Goal: Task Accomplishment & Management: Use online tool/utility

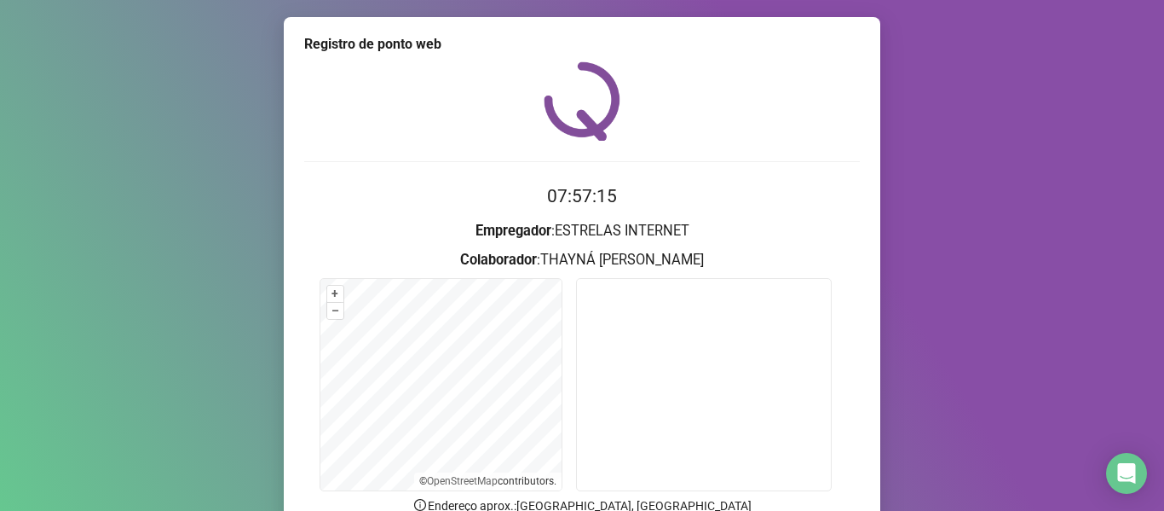
scroll to position [155, 0]
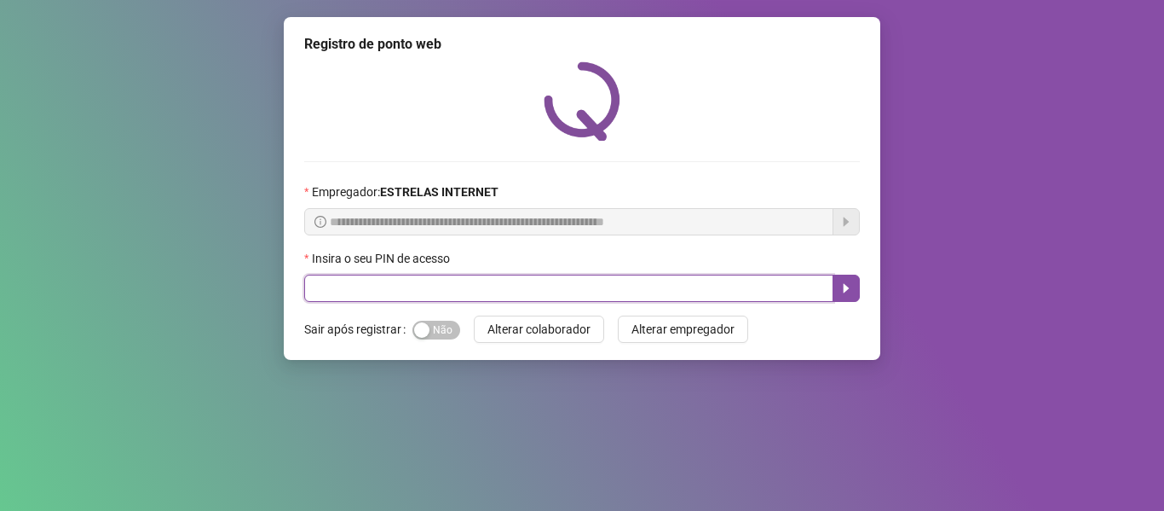
click at [545, 281] on input "text" at bounding box center [568, 287] width 529 height 27
type input "*****"
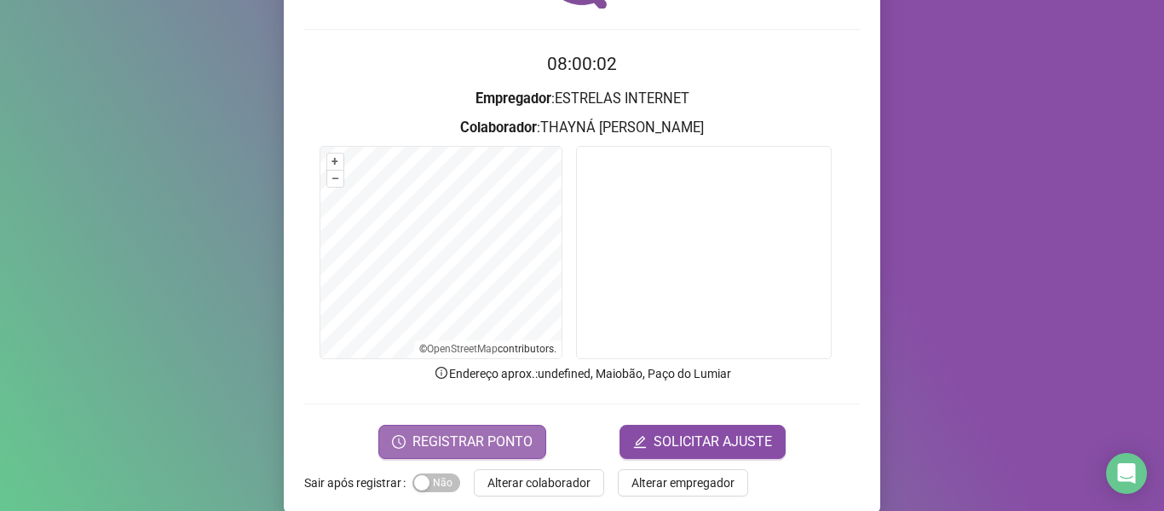
scroll to position [155, 0]
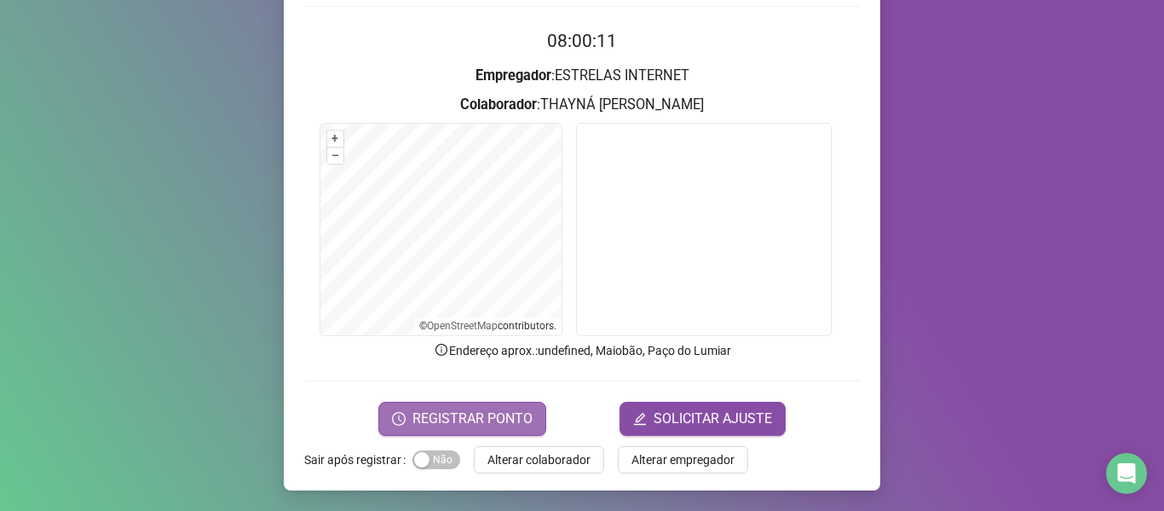
click at [518, 417] on span "REGISTRAR PONTO" at bounding box center [473, 418] width 120 height 20
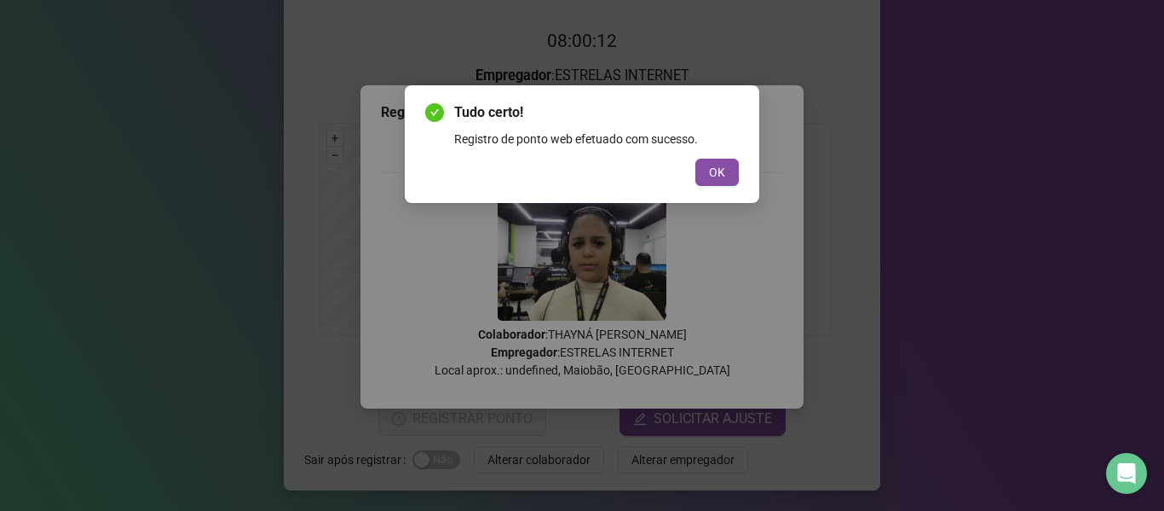
click at [731, 172] on button "OK" at bounding box center [717, 172] width 43 height 27
